Goal: Task Accomplishment & Management: Manage account settings

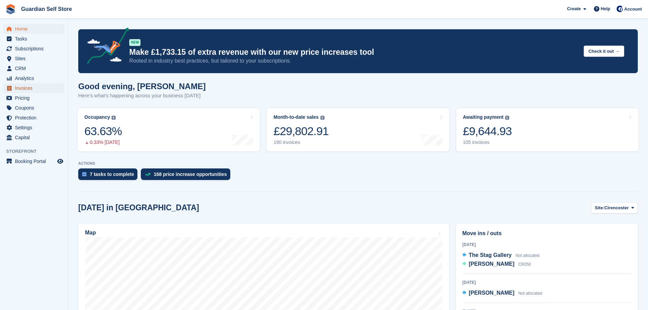
drag, startPoint x: 0, startPoint y: 0, endPoint x: 43, endPoint y: 86, distance: 96.4
click at [43, 86] on span "Invoices" at bounding box center [35, 88] width 41 height 10
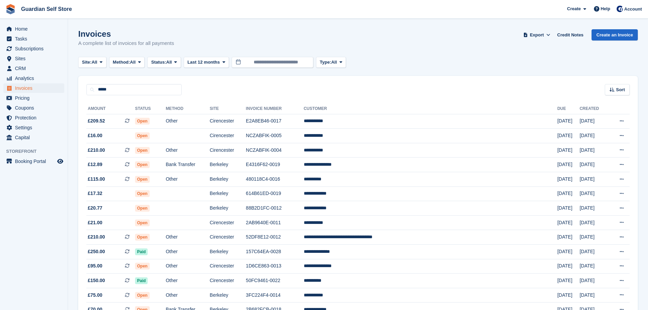
type input "*****"
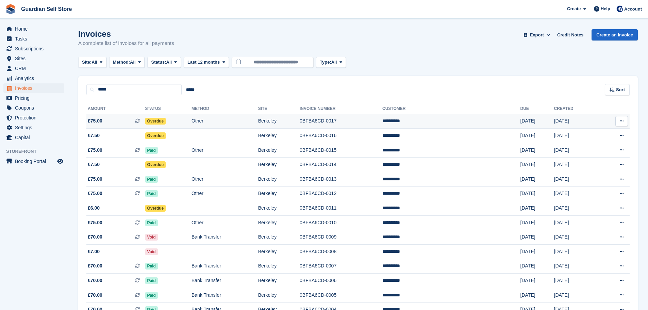
click at [118, 124] on span "£75.00 This is a recurring subscription invoice." at bounding box center [115, 120] width 59 height 7
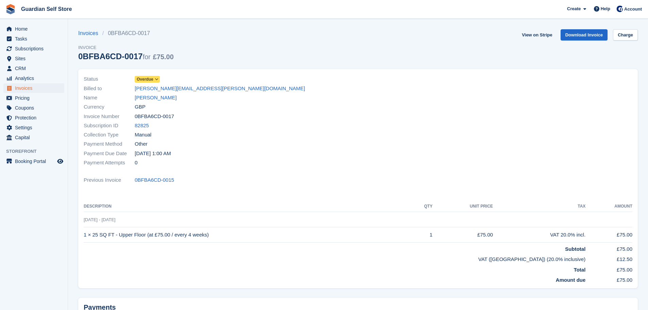
click at [149, 80] on span "Overdue" at bounding box center [145, 79] width 17 height 6
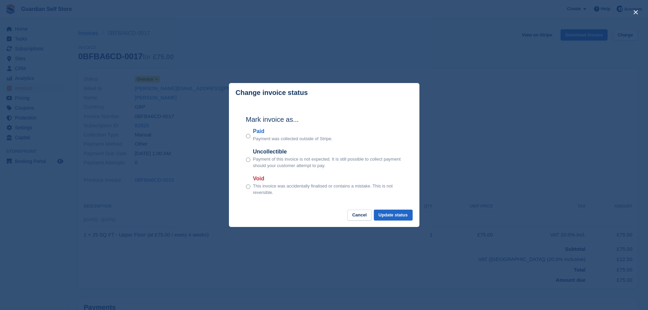
click at [263, 132] on label "Paid" at bounding box center [293, 131] width 80 height 8
click at [397, 213] on button "Update status" at bounding box center [393, 215] width 39 height 11
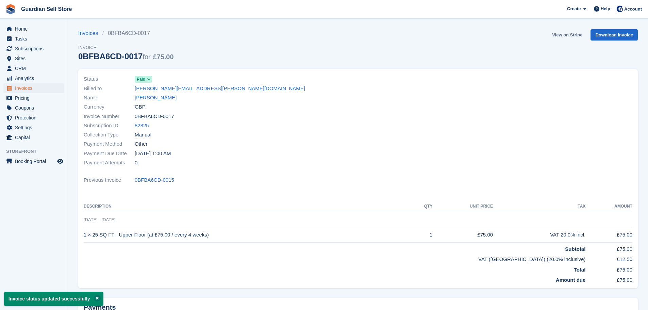
click at [563, 34] on link "View on Stripe" at bounding box center [567, 34] width 36 height 11
click at [16, 28] on span "Home" at bounding box center [35, 29] width 41 height 10
